Goal: Check status

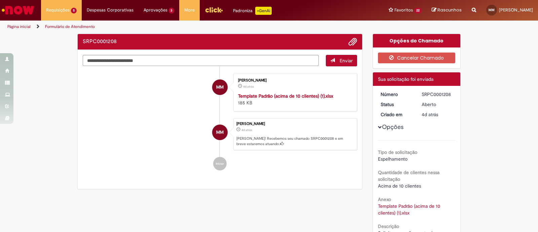
click at [440, 91] on div "SRPC0001208" at bounding box center [436, 94] width 31 height 7
copy div "SRPC0001208"
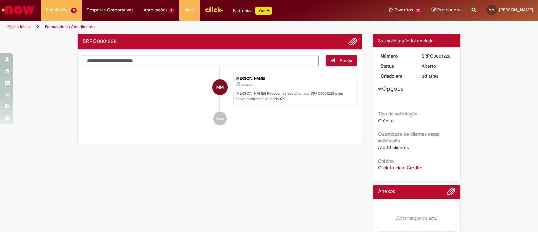
click at [389, 169] on link "Click to view Crédito" at bounding box center [400, 167] width 44 height 6
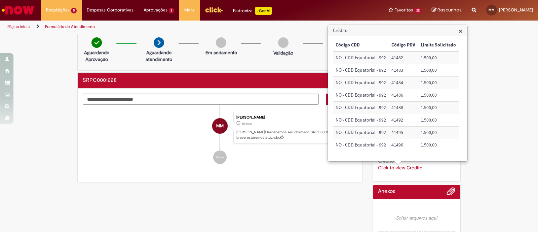
click at [266, 184] on div "Verificar Código de Barras Aguardando Aprovação Aguardando atendimento Em andam…" at bounding box center [219, 110] width 295 height 153
click at [145, 132] on li "MM Matheus Lobo Matos 3d atrás 3 dias atrás Ola! Recebemos seu chamado SRPC0001…" at bounding box center [220, 128] width 274 height 32
drag, startPoint x: 514, startPoint y: 99, endPoint x: 512, endPoint y: 102, distance: 3.9
click at [514, 99] on div "Verificar Código de Barras Aguardando Aprovação Aguardando atendimento Em andam…" at bounding box center [269, 137] width 538 height 206
click at [460, 31] on span "×" at bounding box center [460, 30] width 4 height 9
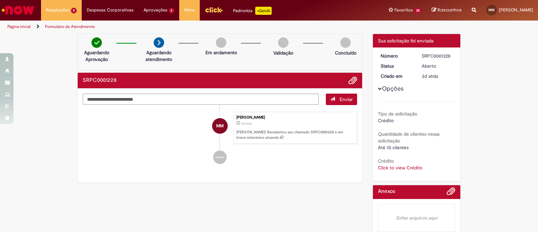
click at [495, 42] on div "Verificar Código de Barras Aguardando Aprovação Aguardando atendimento Em andam…" at bounding box center [269, 137] width 538 height 206
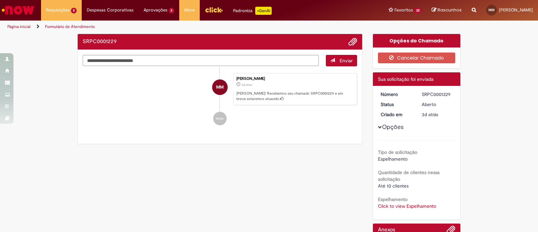
click at [440, 93] on div "SRPC0001229" at bounding box center [436, 94] width 31 height 7
click at [440, 92] on div "SRPC0001229" at bounding box center [436, 94] width 31 height 7
copy div "SRPC0001229"
